Goal: Navigation & Orientation: Find specific page/section

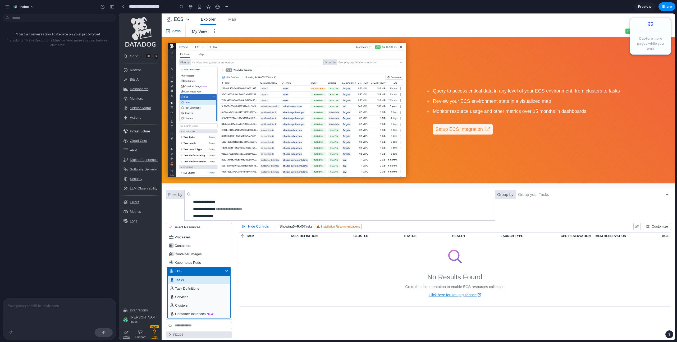
click at [135, 76] on div "Bits AI" at bounding box center [140, 80] width 42 height 10
click at [179, 88] on span "Investigations" at bounding box center [179, 90] width 21 height 5
click at [228, 268] on div "ECS" at bounding box center [198, 271] width 63 height 8
click at [249, 198] on div "**********" at bounding box center [338, 205] width 308 height 30
click at [45, 305] on p at bounding box center [60, 306] width 104 height 6
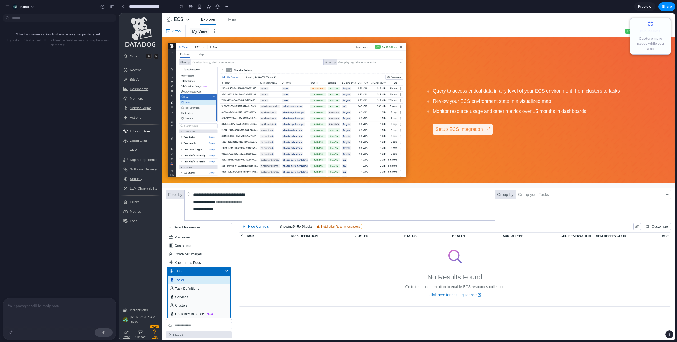
click at [45, 305] on p at bounding box center [60, 306] width 104 height 6
click at [67, 191] on div "Start a conversation to iterate on your prototype! Try asking: "Make the button…" at bounding box center [58, 157] width 116 height 282
click at [11, 331] on div at bounding box center [10, 332] width 8 height 8
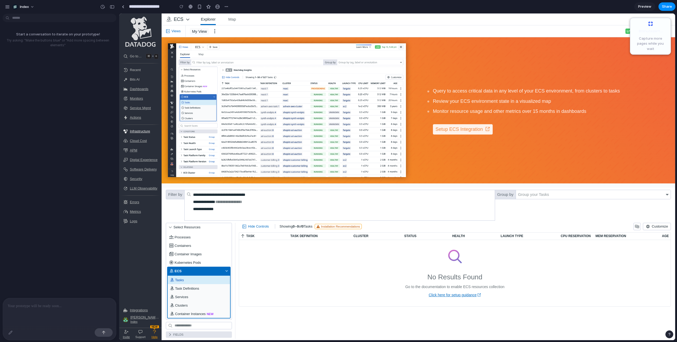
click at [61, 184] on div "Start a conversation to iterate on your prototype! Try asking: "Make the button…" at bounding box center [58, 157] width 116 height 282
click at [65, 213] on div "Start a conversation to iterate on your prototype! Try asking: "Make the button…" at bounding box center [58, 157] width 116 height 282
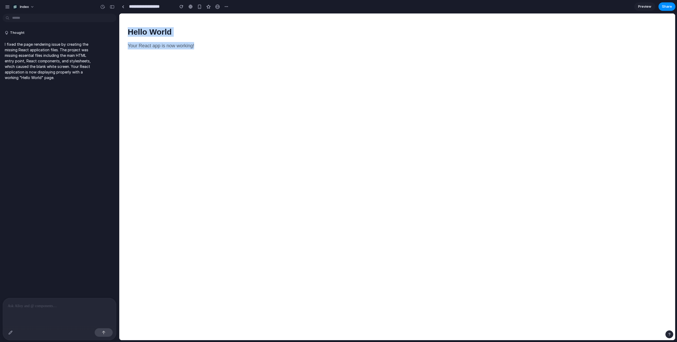
drag, startPoint x: 128, startPoint y: 29, endPoint x: 213, endPoint y: 53, distance: 88.0
click at [213, 53] on div "Hello World Your React app is now working!" at bounding box center [397, 176] width 556 height 327
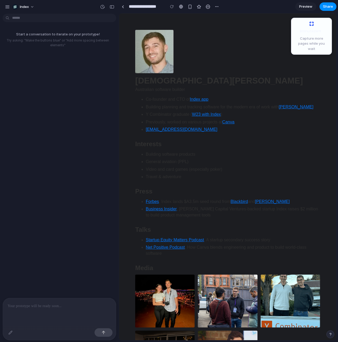
click at [38, 304] on p at bounding box center [60, 306] width 104 height 6
click at [235, 62] on header "Christian Iacullo Australian software builder" at bounding box center [227, 63] width 185 height 66
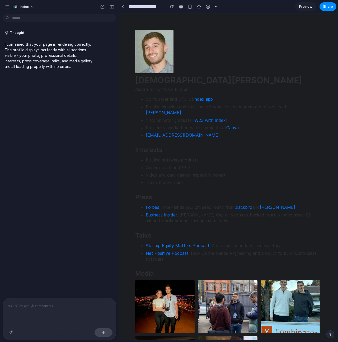
click at [38, 309] on div at bounding box center [59, 312] width 113 height 28
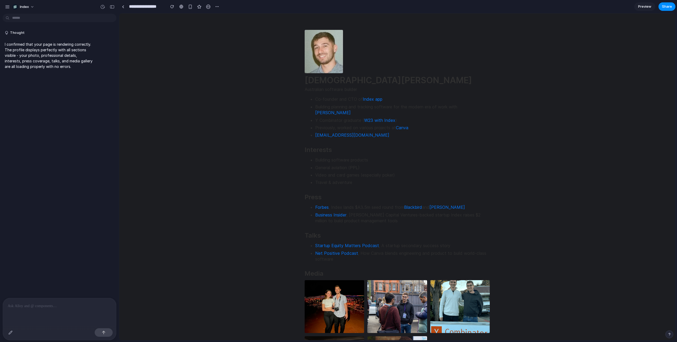
click at [578, 29] on html "Christian Iacullo Australian software builder Co-founder and CTO of Index app B…" at bounding box center [397, 232] width 556 height 439
click at [199, 150] on html "Christian Iacullo Australian software builder Co-founder and CTO of Index app B…" at bounding box center [397, 232] width 556 height 439
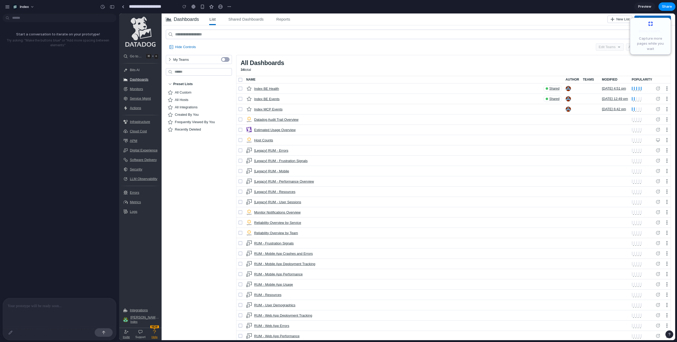
click at [62, 163] on div "Start a conversation to iterate on your prototype! Try asking: "Make the button…" at bounding box center [58, 157] width 116 height 282
click at [34, 308] on p at bounding box center [60, 306] width 104 height 6
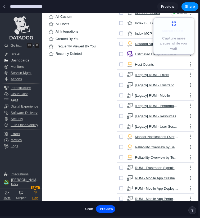
scroll to position [250, 0]
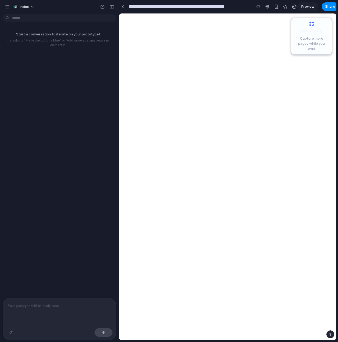
click at [31, 309] on div at bounding box center [59, 312] width 113 height 28
